Goal: Task Accomplishment & Management: Manage account settings

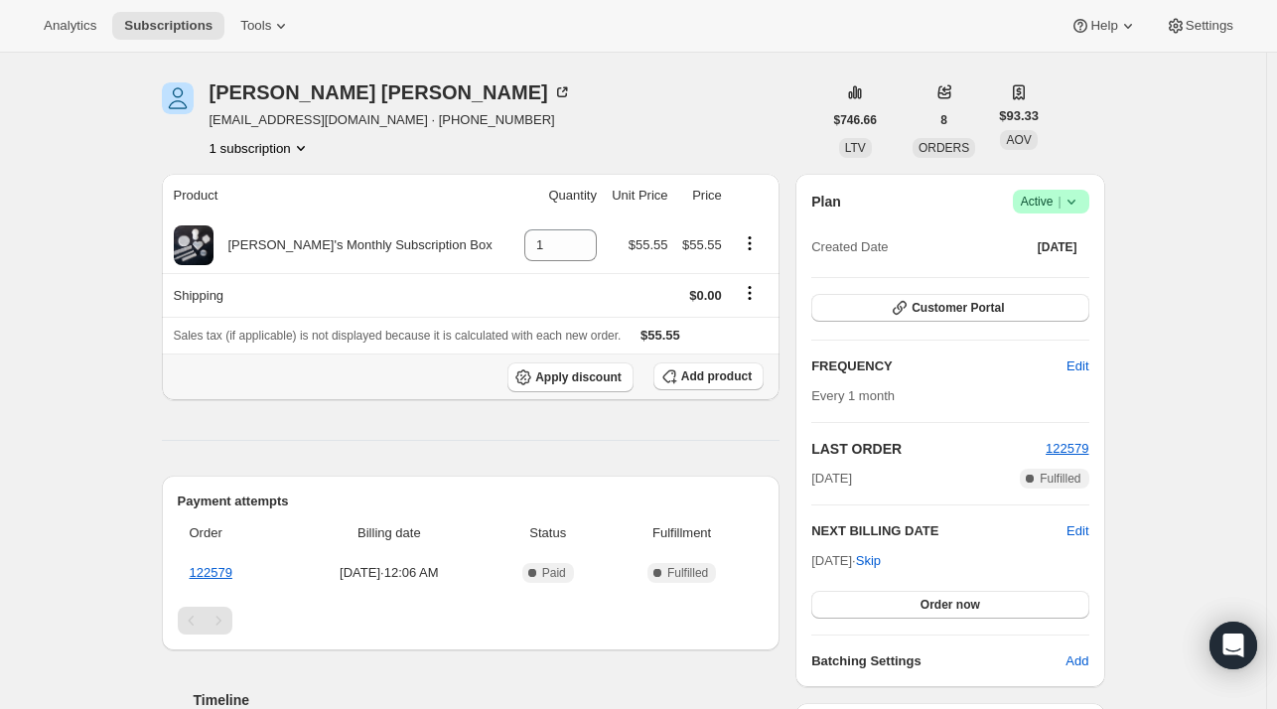
scroll to position [33, 0]
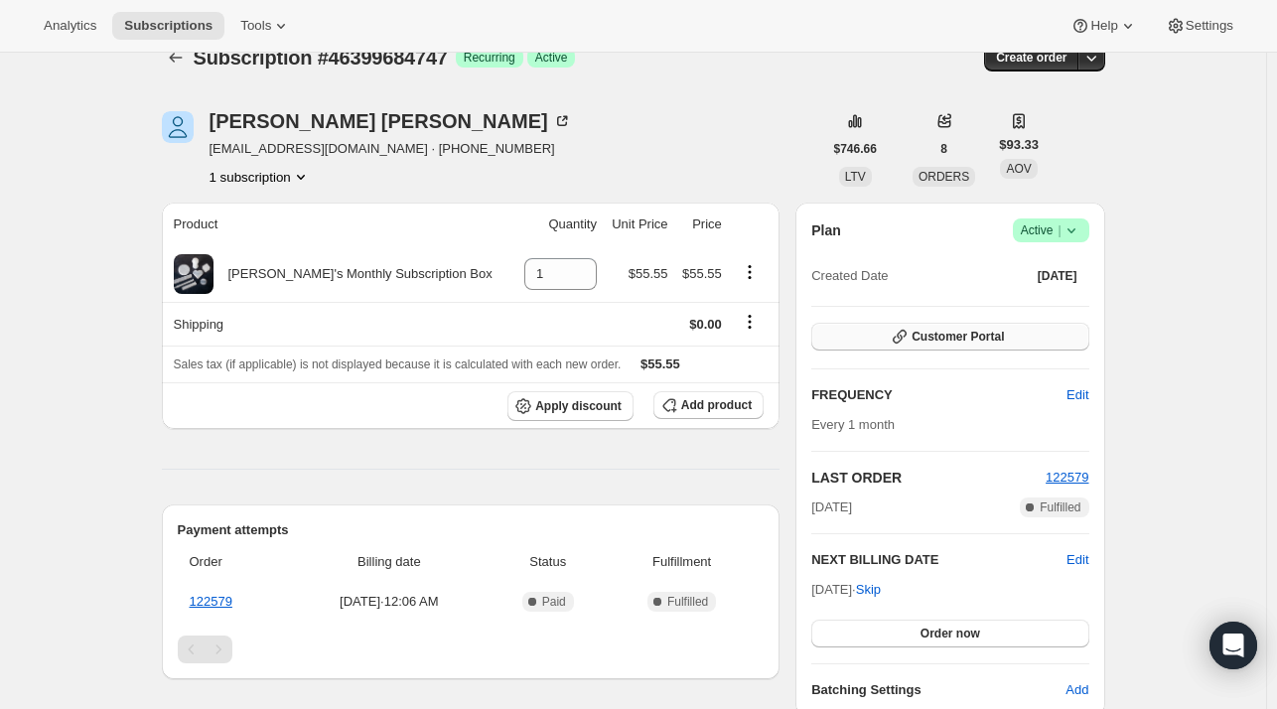
click at [977, 332] on span "Customer Portal" at bounding box center [958, 337] width 92 height 16
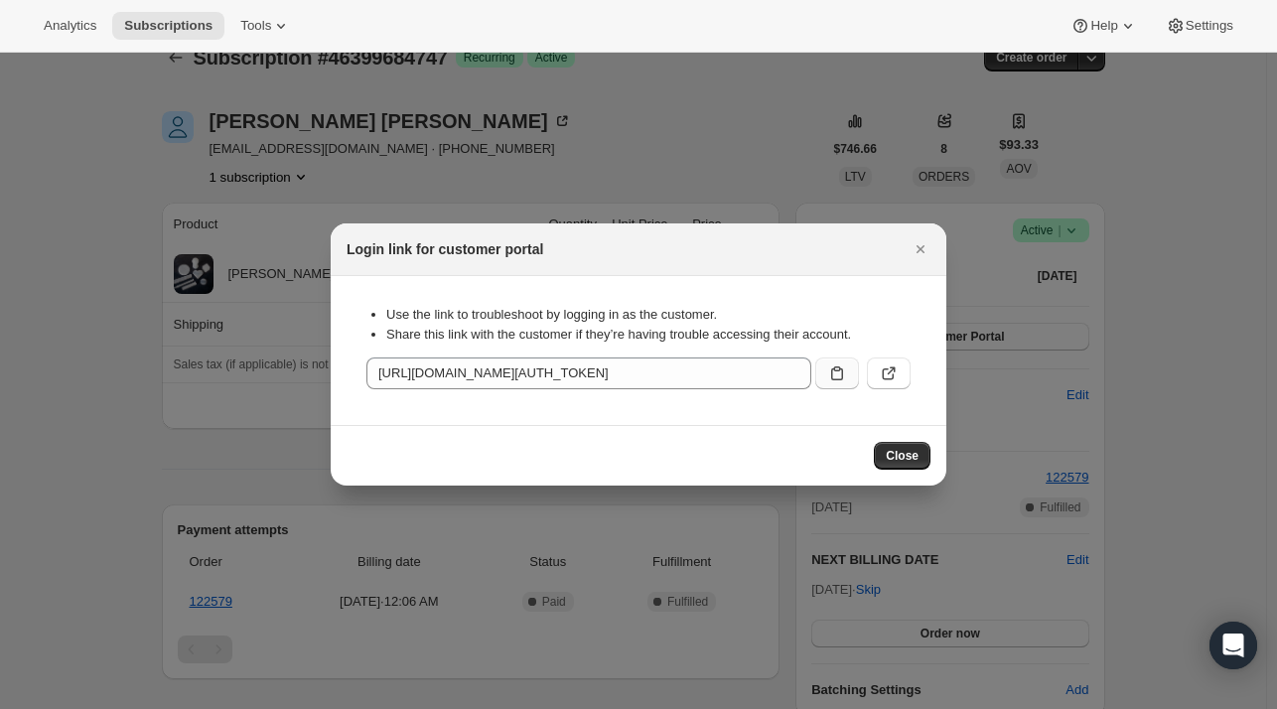
click at [843, 374] on icon ":rbv:" at bounding box center [837, 373] width 20 height 20
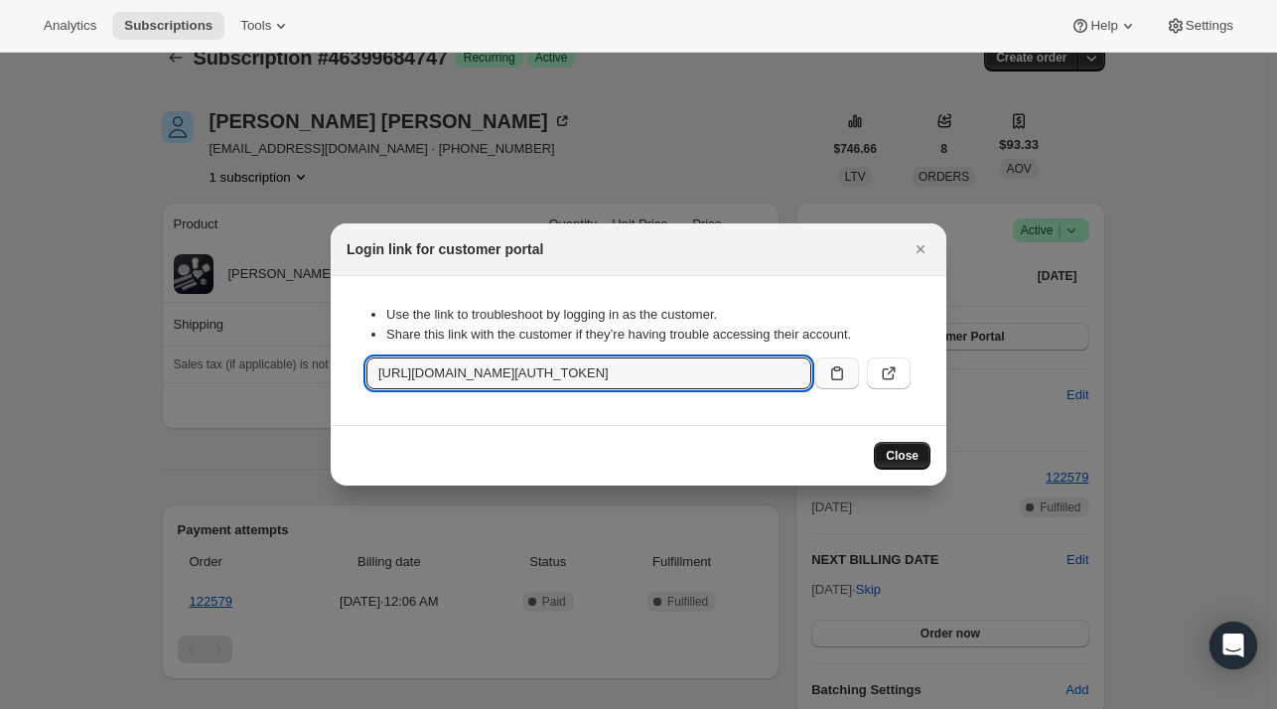
click at [909, 451] on span "Close" at bounding box center [902, 456] width 33 height 16
click at [909, 451] on div "Login link for customer portal Use the link to troubleshoot by logging in as th…" at bounding box center [639, 354] width 616 height 262
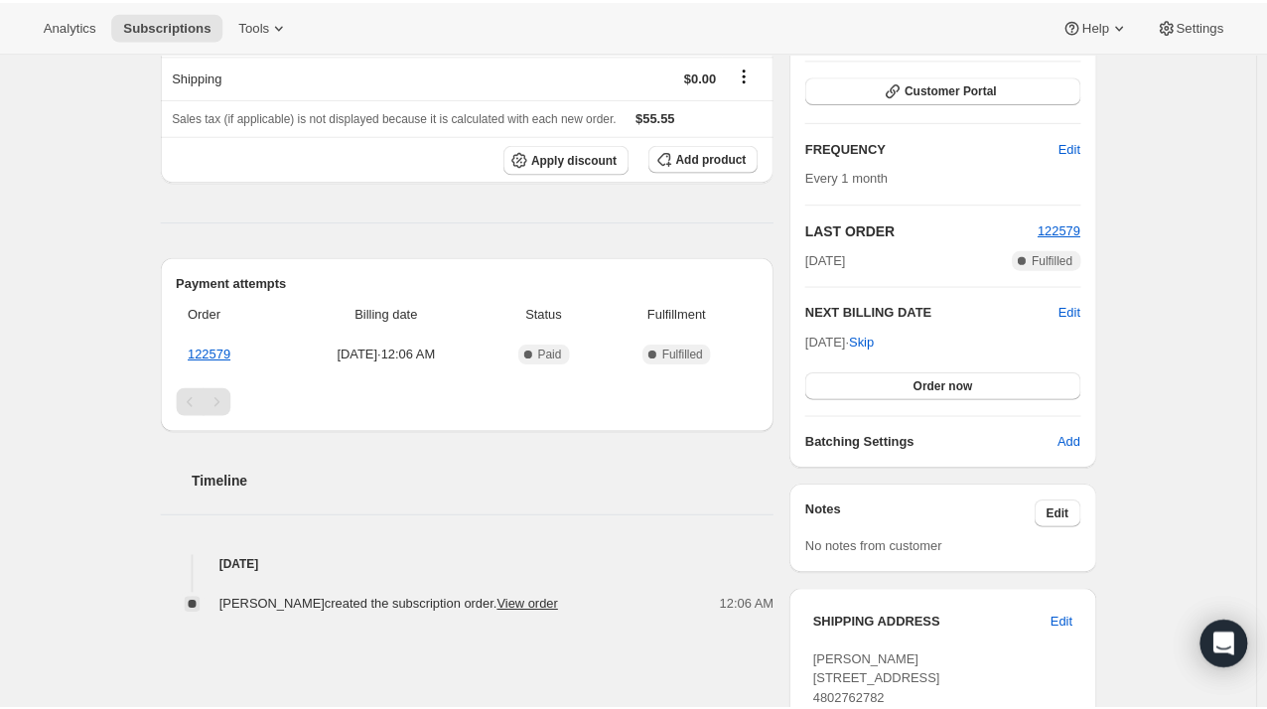
scroll to position [331, 0]
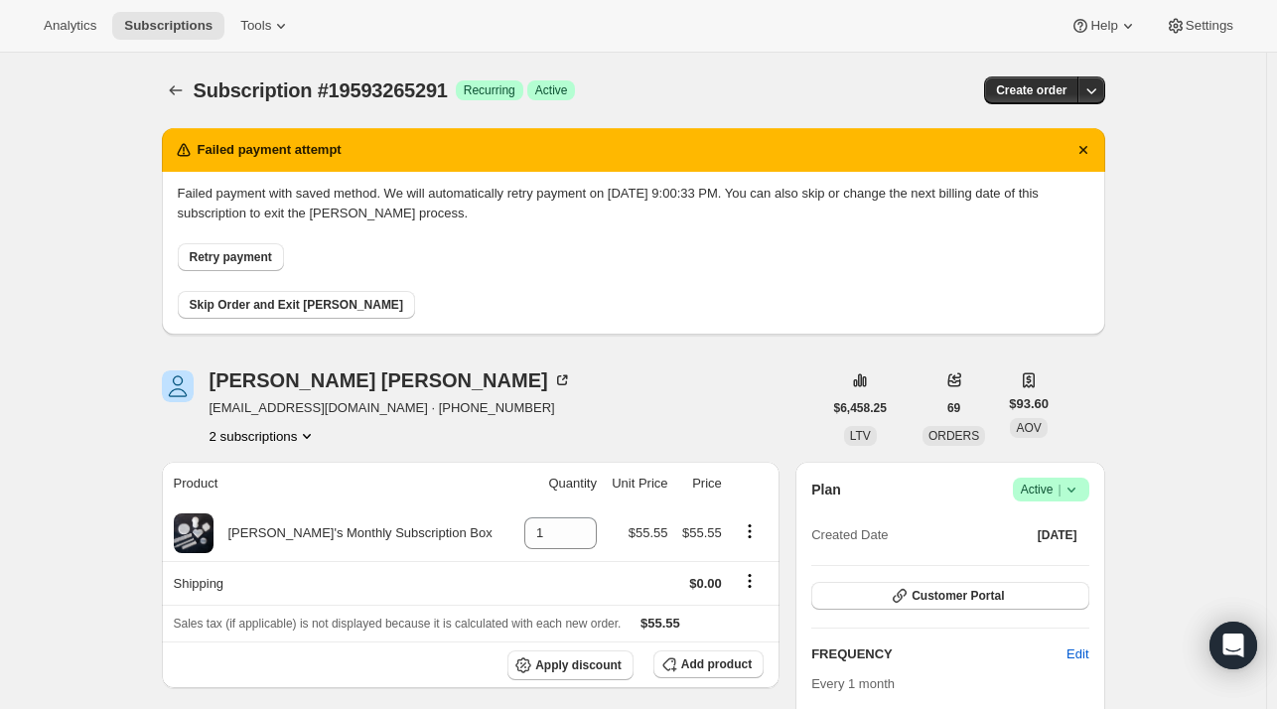
click at [224, 259] on span "Retry payment" at bounding box center [231, 257] width 82 height 16
